Goal: Navigation & Orientation: Find specific page/section

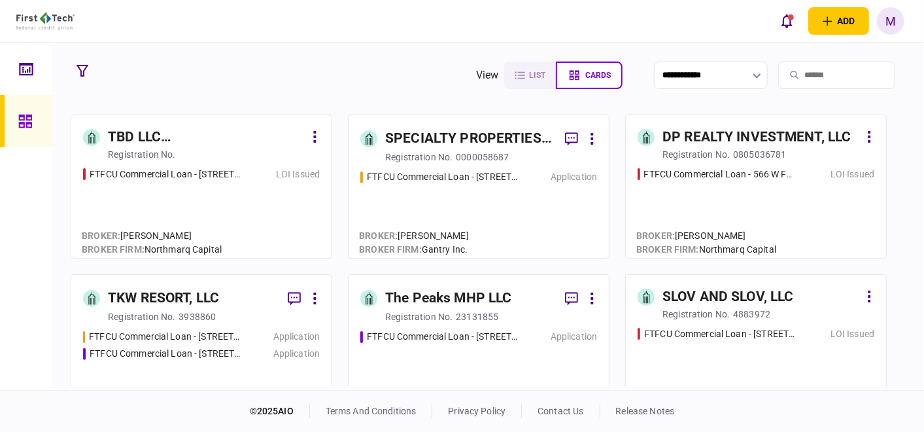
click at [422, 367] on div "FTFCU Commercial Loan - [STREET_ADDRESS] Application" at bounding box center [478, 368] width 237 height 76
click at [205, 194] on div "FTFCU Commercial Loan - [STREET_ADDRESS] Issued" at bounding box center [201, 206] width 237 height 79
click at [674, 201] on div "FTFCU Commercial Loan - 566 W Farm to Market 1960 LOI Issued" at bounding box center [755, 206] width 237 height 79
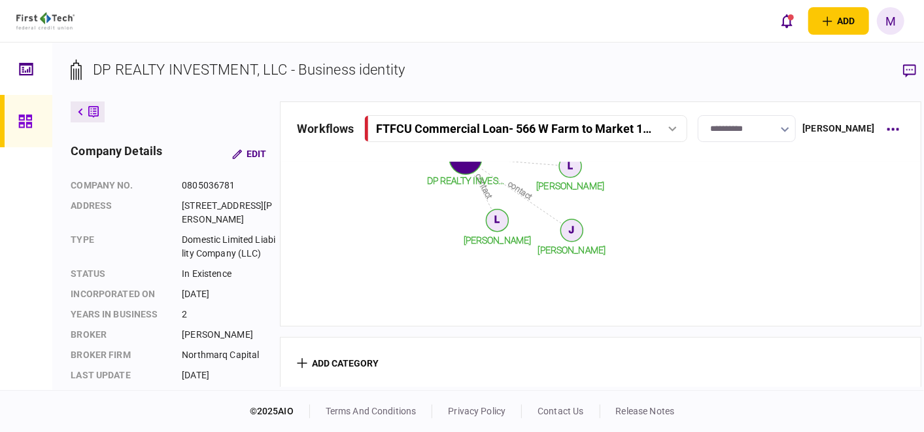
scroll to position [596, 0]
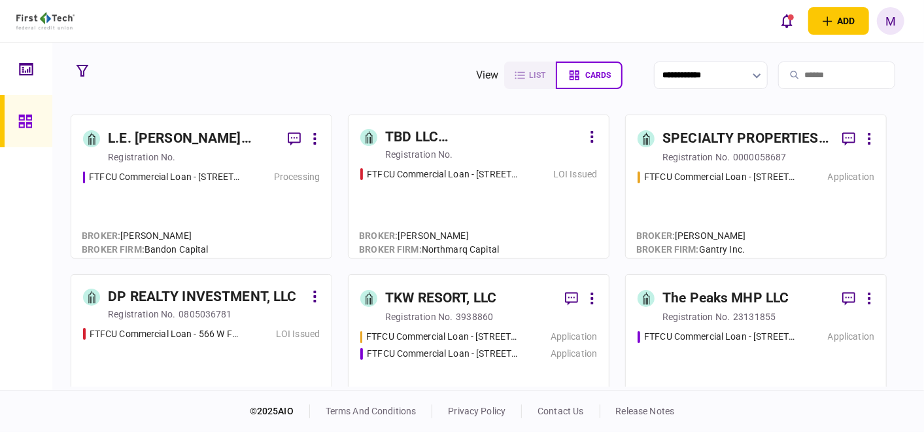
click at [169, 207] on div "FTFCU Commercial Loan - [STREET_ADDRESS][PERSON_NAME] Processing" at bounding box center [201, 208] width 237 height 76
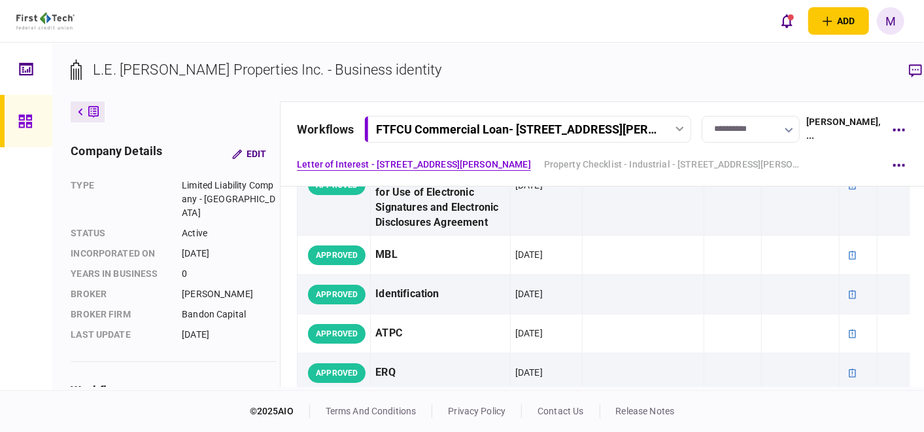
scroll to position [363, 0]
